Goal: Information Seeking & Learning: Learn about a topic

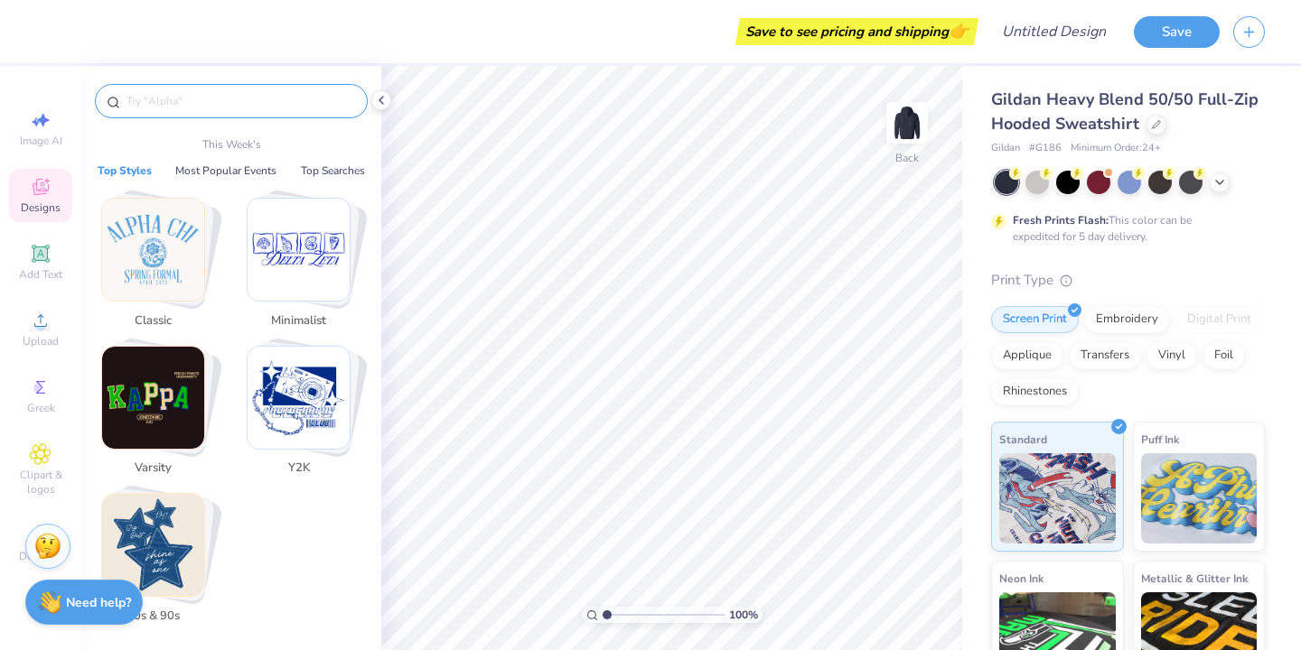
click at [233, 100] on input "text" at bounding box center [240, 101] width 231 height 18
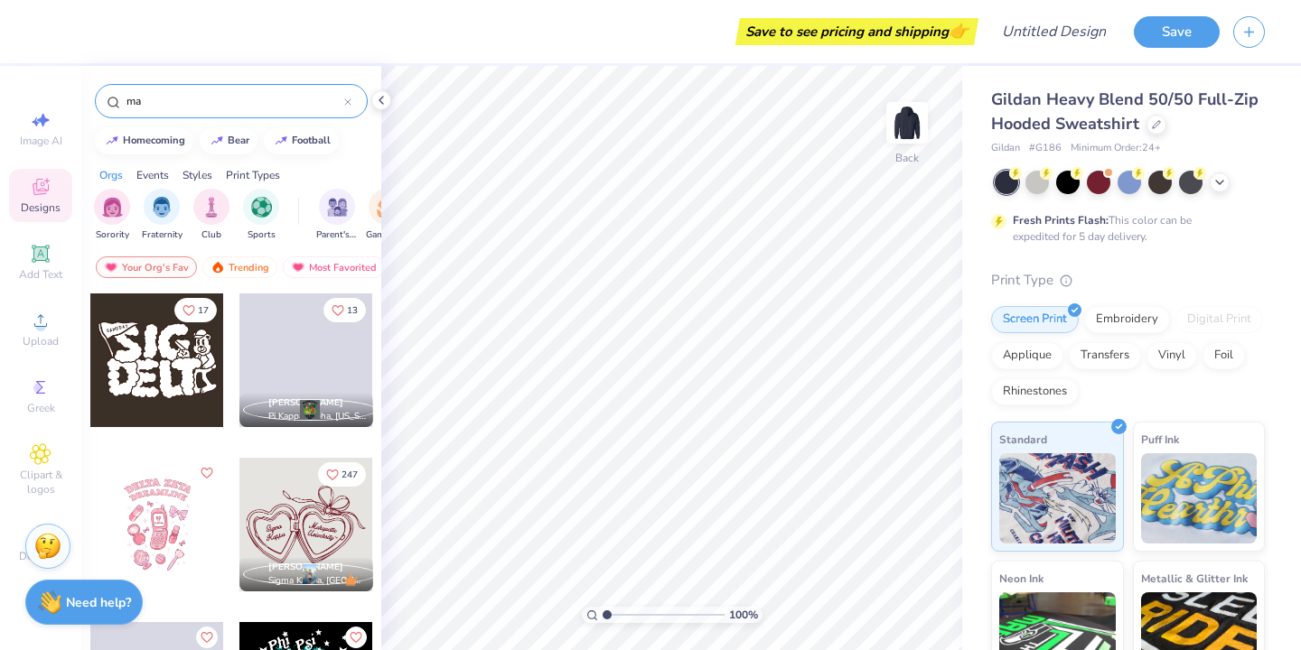
type input "m"
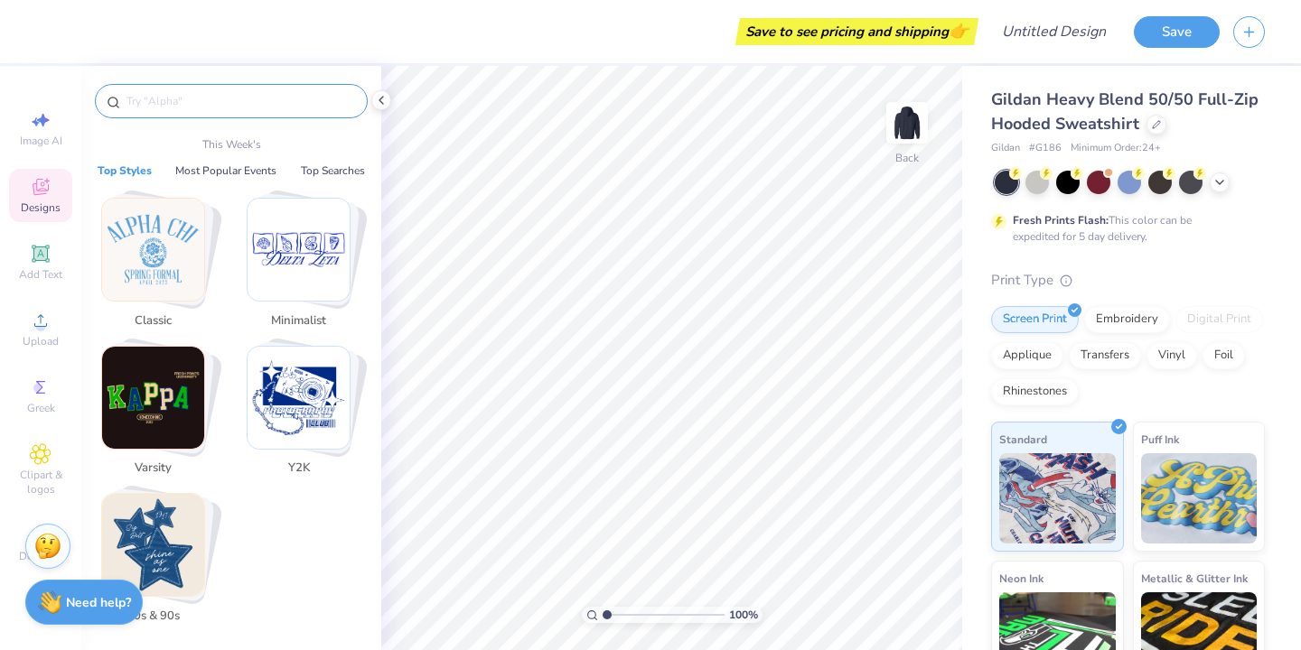
click at [211, 97] on input "text" at bounding box center [240, 101] width 231 height 18
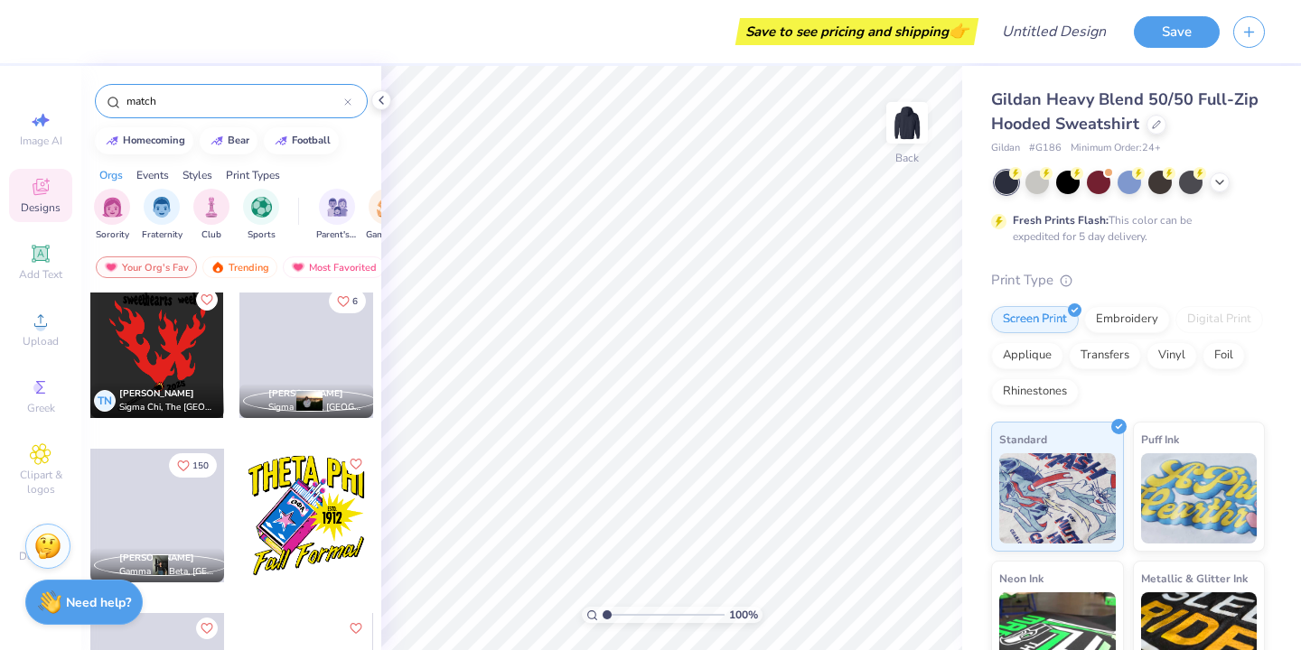
scroll to position [1181, 0]
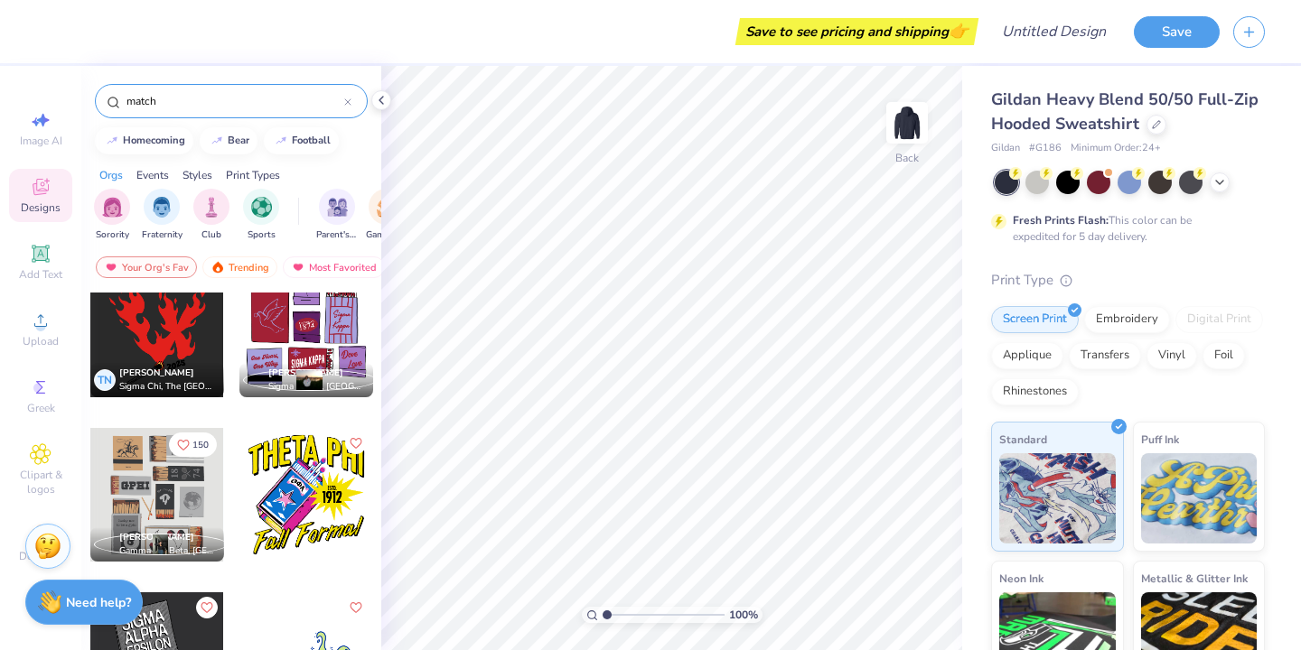
drag, startPoint x: 173, startPoint y: 97, endPoint x: 84, endPoint y: 97, distance: 89.4
click at [84, 97] on div "match" at bounding box center [231, 96] width 300 height 61
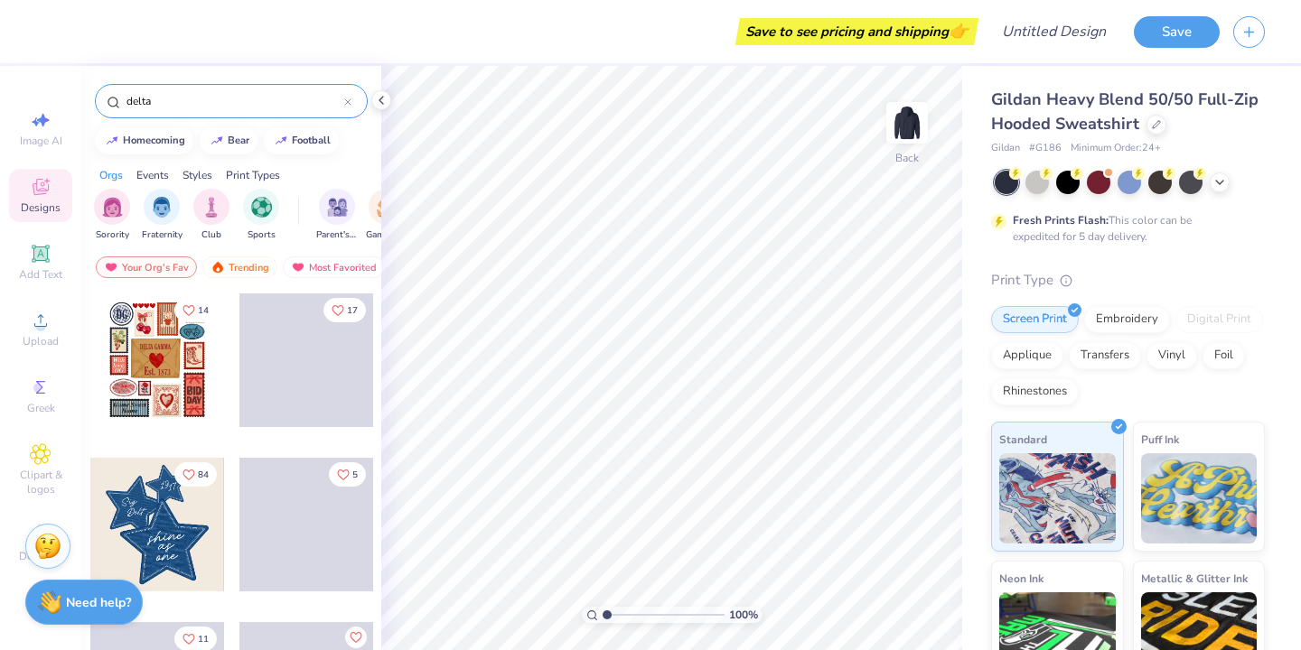
type input "delta"
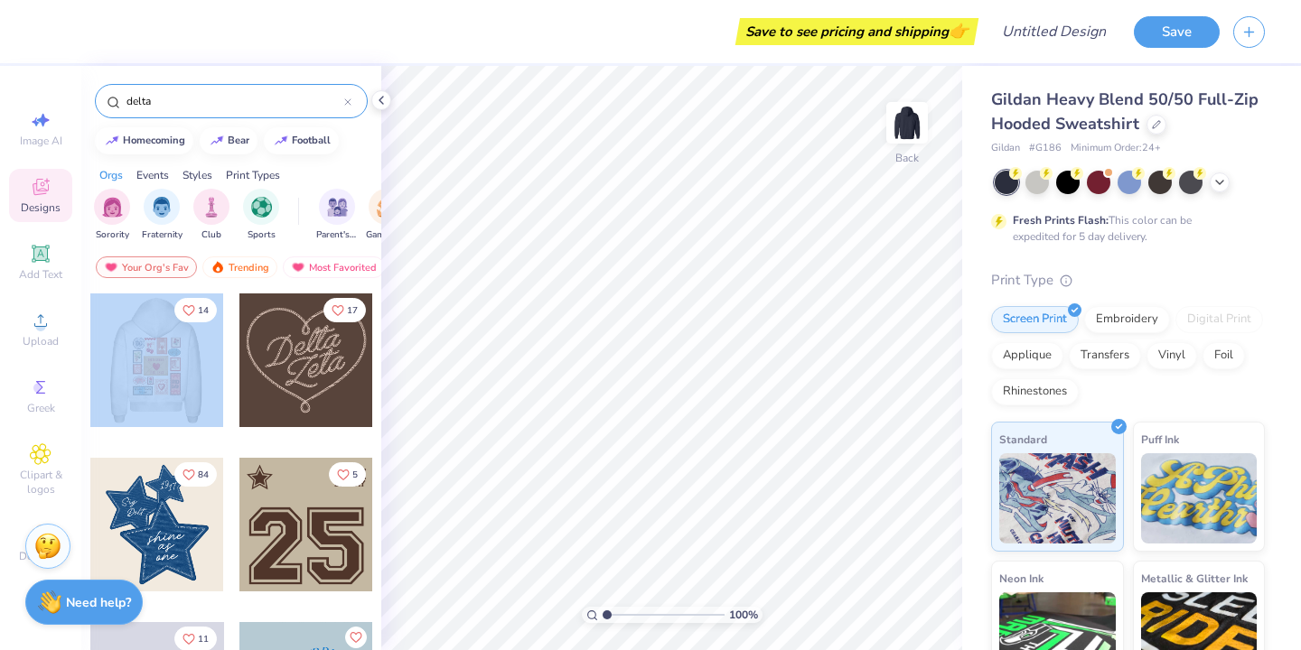
drag, startPoint x: 146, startPoint y: 364, endPoint x: 187, endPoint y: 361, distance: 40.7
click at [187, 361] on div at bounding box center [157, 361] width 401 height 134
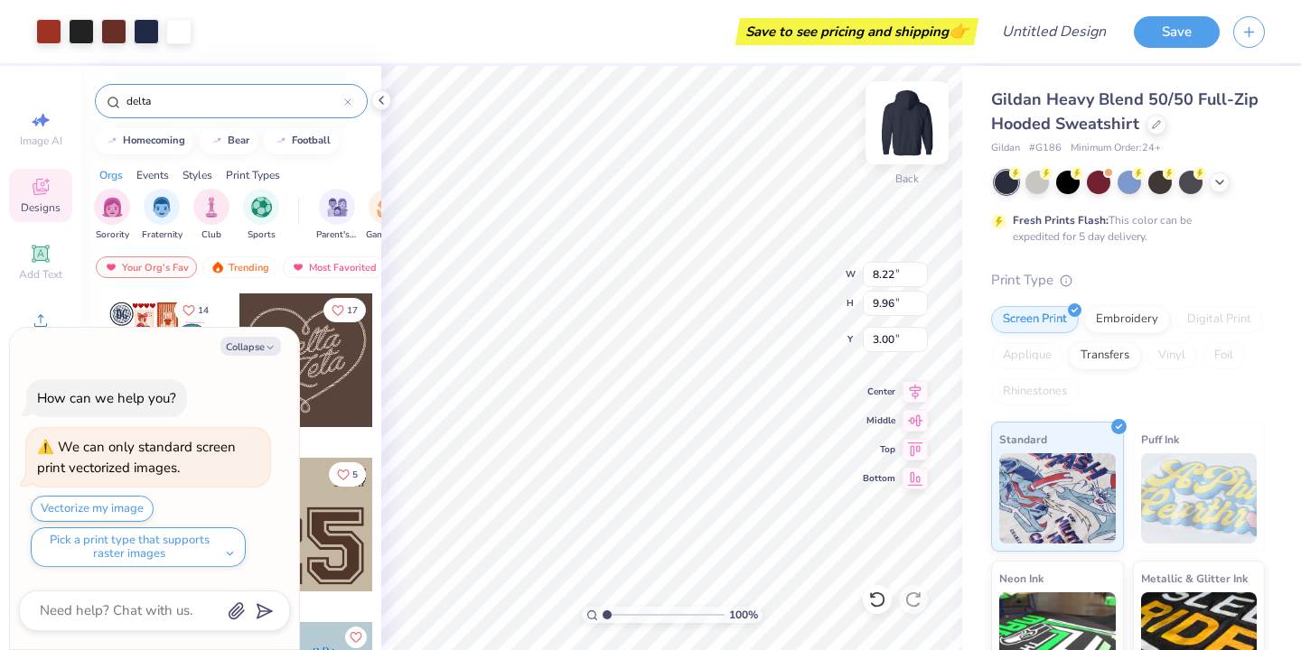
click at [923, 117] on img at bounding box center [907, 123] width 72 height 72
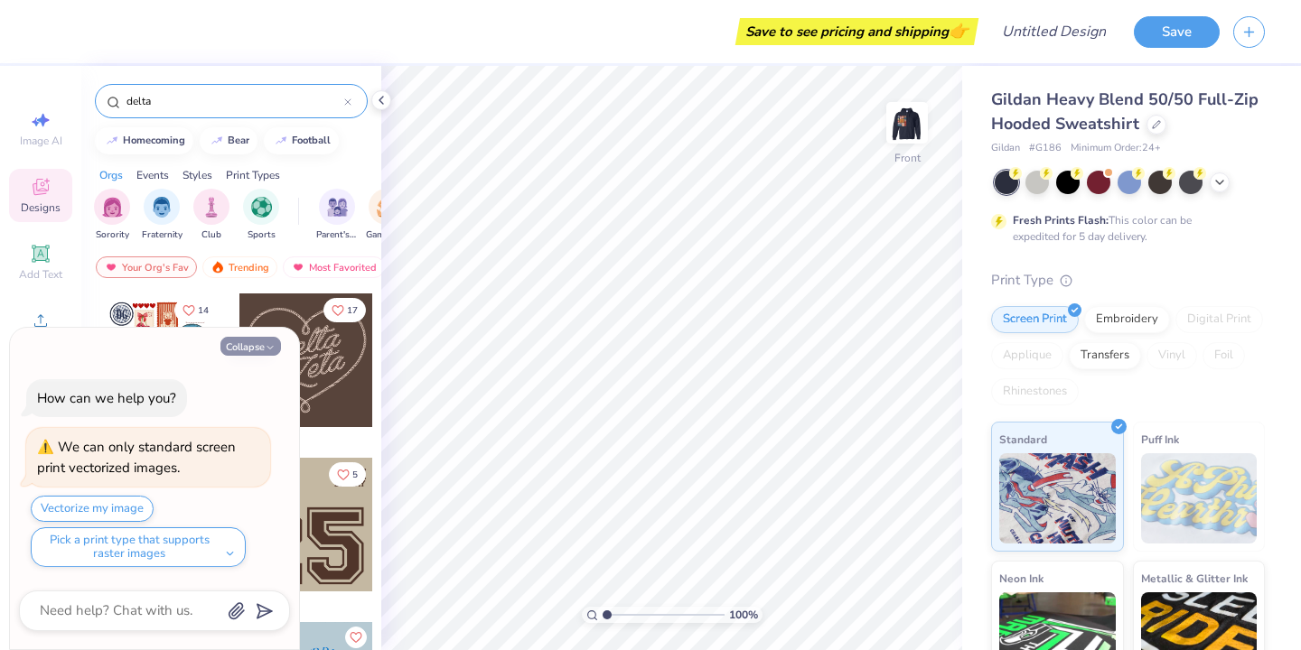
click at [270, 350] on icon "button" at bounding box center [270, 347] width 11 height 11
type textarea "x"
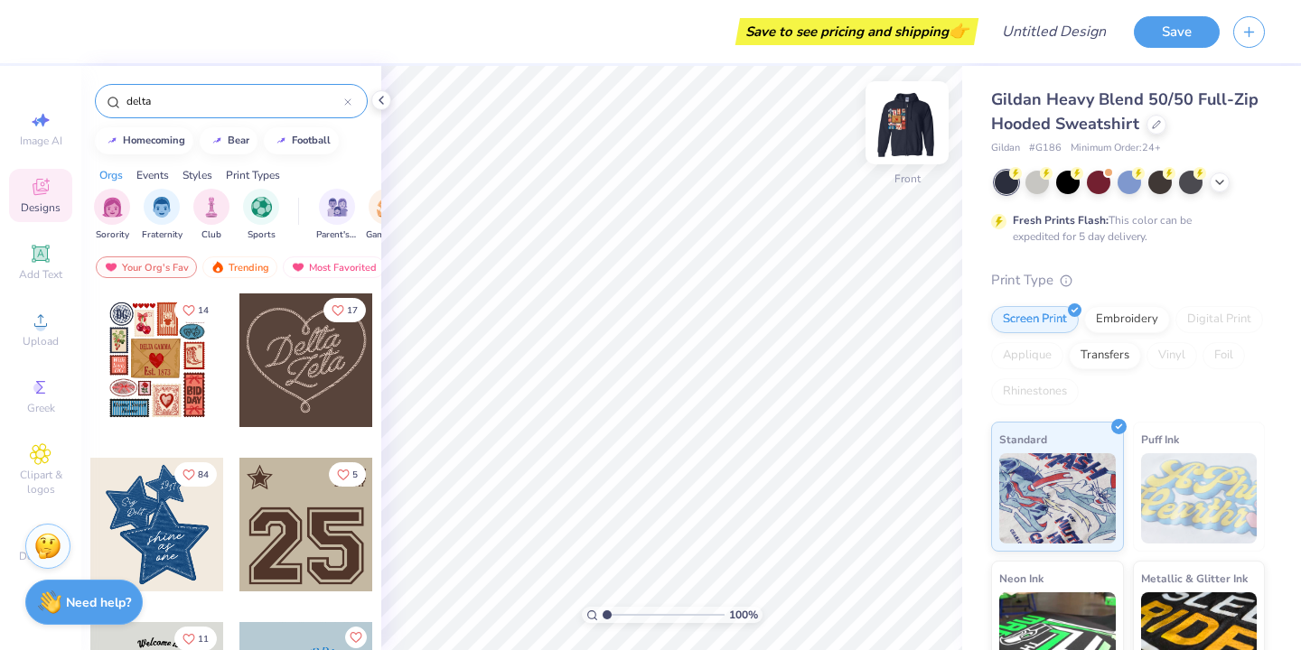
click at [909, 121] on img at bounding box center [907, 123] width 72 height 72
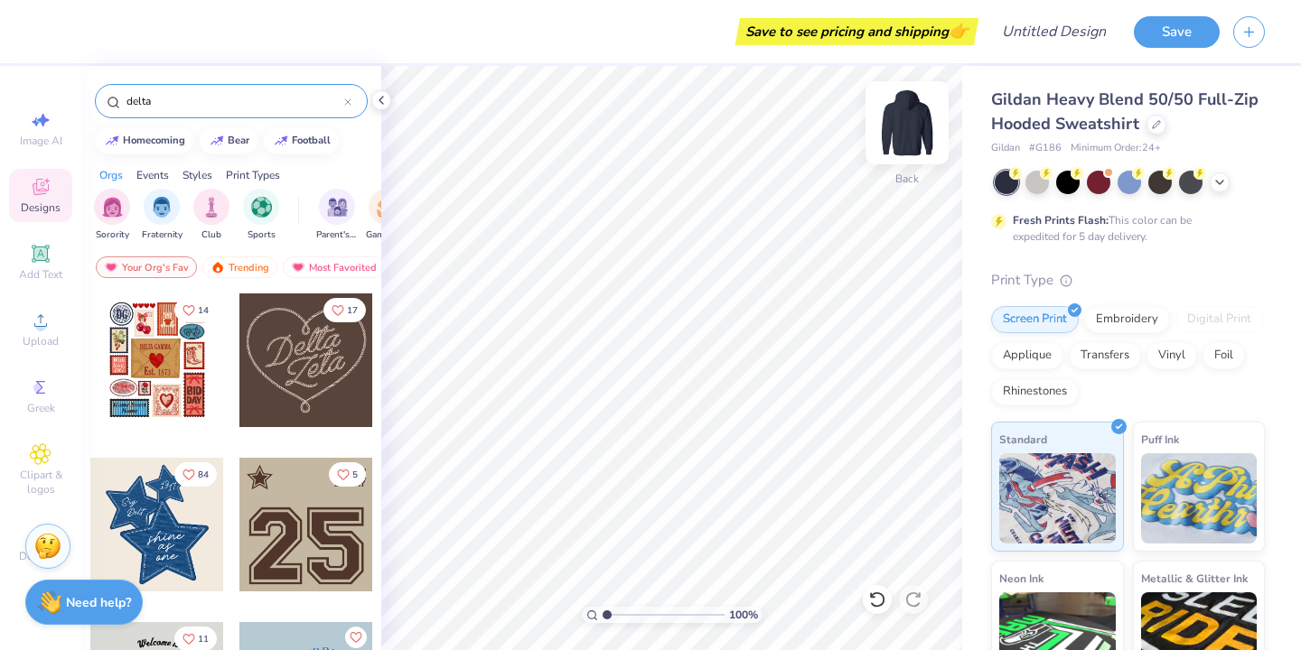
click at [909, 120] on img at bounding box center [907, 123] width 72 height 72
